Goal: Task Accomplishment & Management: Manage account settings

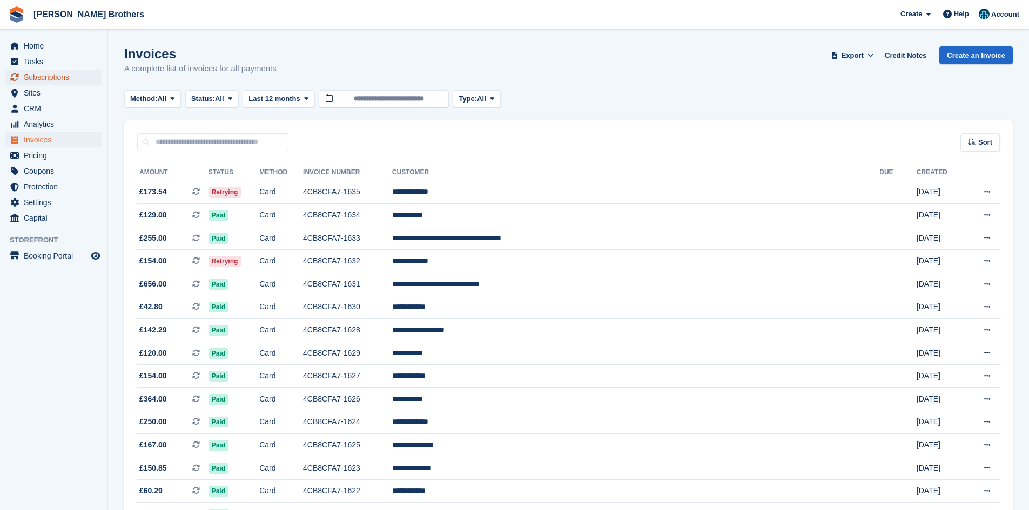
click at [47, 78] on span "Subscriptions" at bounding box center [56, 77] width 65 height 15
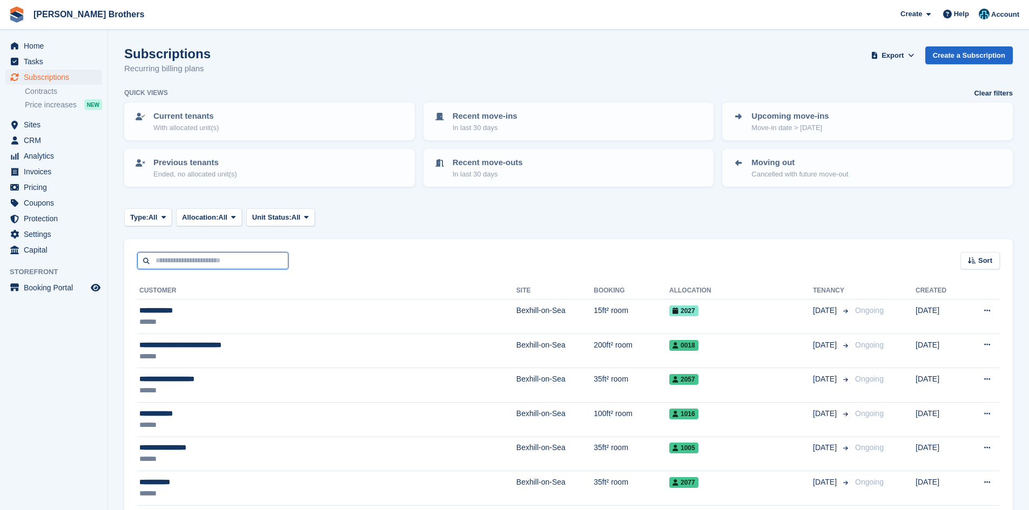
click at [195, 266] on input "text" at bounding box center [212, 261] width 151 height 18
type input "******"
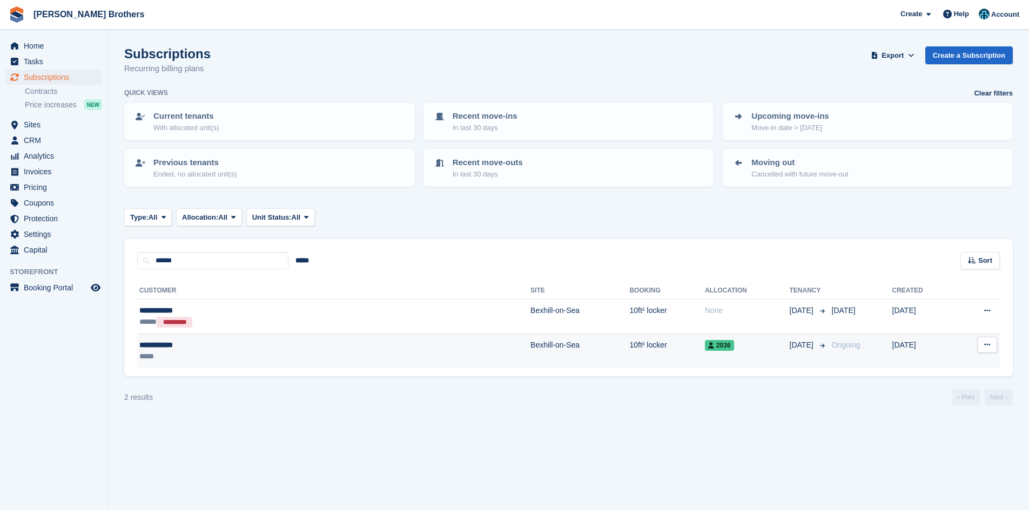
click at [250, 352] on div "*****" at bounding box center [235, 356] width 193 height 11
